Goal: Navigation & Orientation: Find specific page/section

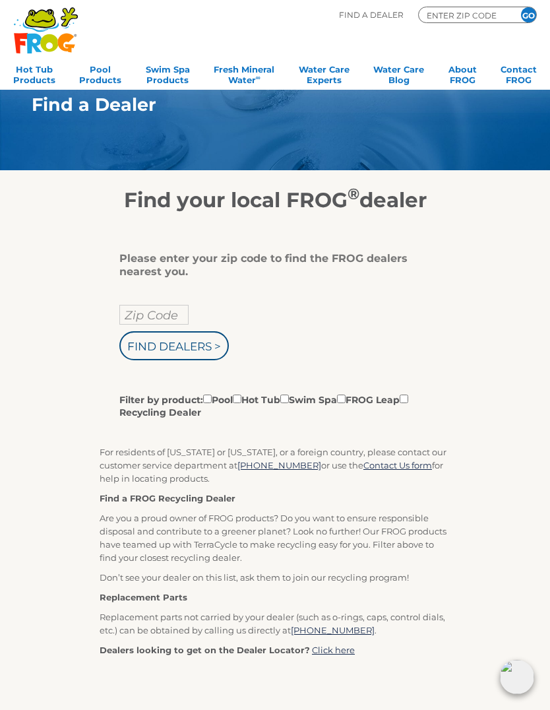
click at [139, 321] on input "Zip Code" at bounding box center [153, 315] width 69 height 20
type input "85233"
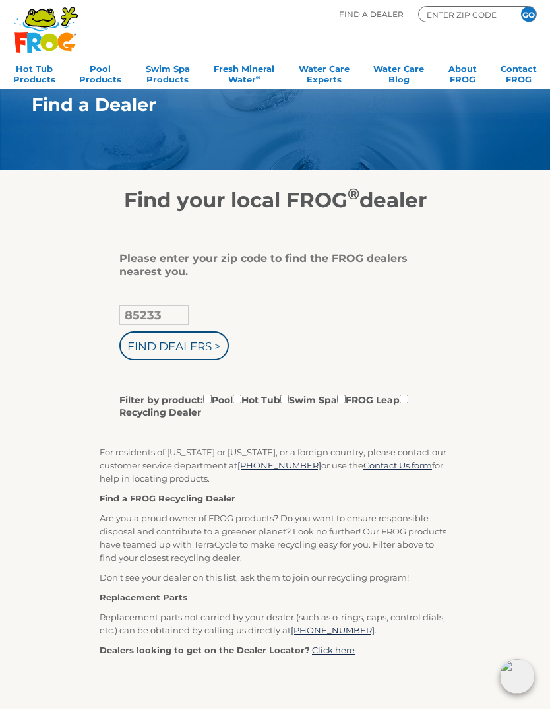
click at [178, 348] on input "Find Dealers >" at bounding box center [174, 346] width 110 height 29
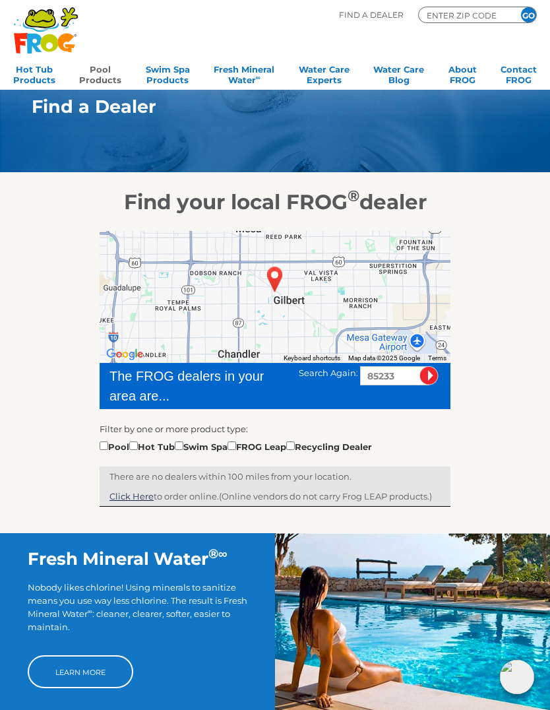
click at [95, 74] on link "Pool Products" at bounding box center [100, 73] width 42 height 26
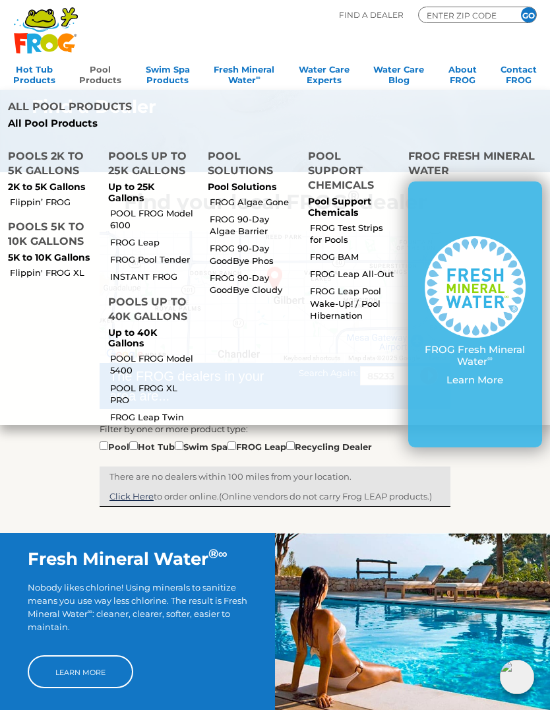
click at [109, 76] on link "Pool Products" at bounding box center [100, 73] width 42 height 26
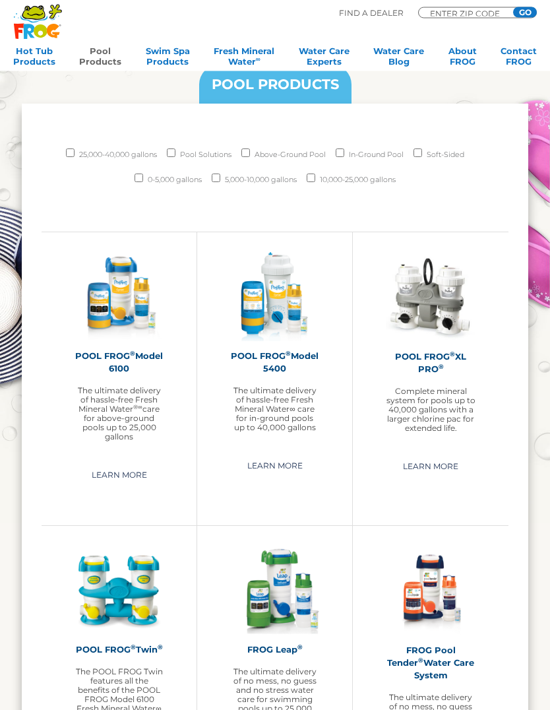
scroll to position [1185, 0]
click at [186, 22] on div "MENU MENU Hot Tub Products All Hot Tub Products All Hot Tub Products FROG @ease…" at bounding box center [275, 44] width 524 height 56
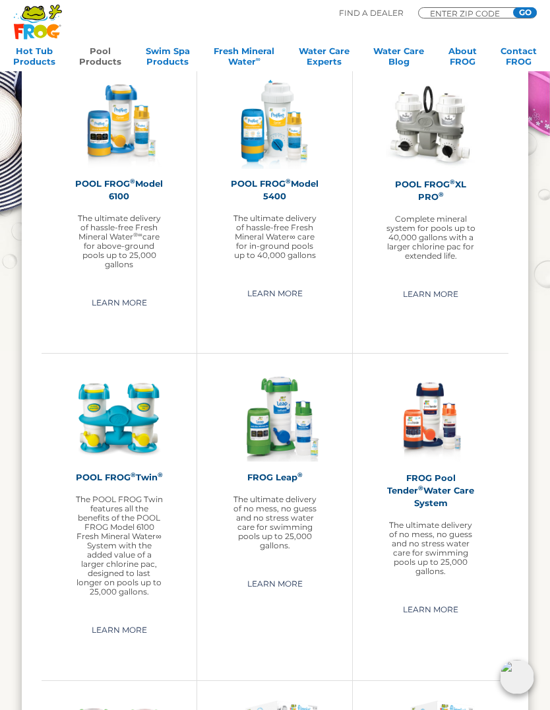
scroll to position [1358, 0]
